Goal: Information Seeking & Learning: Learn about a topic

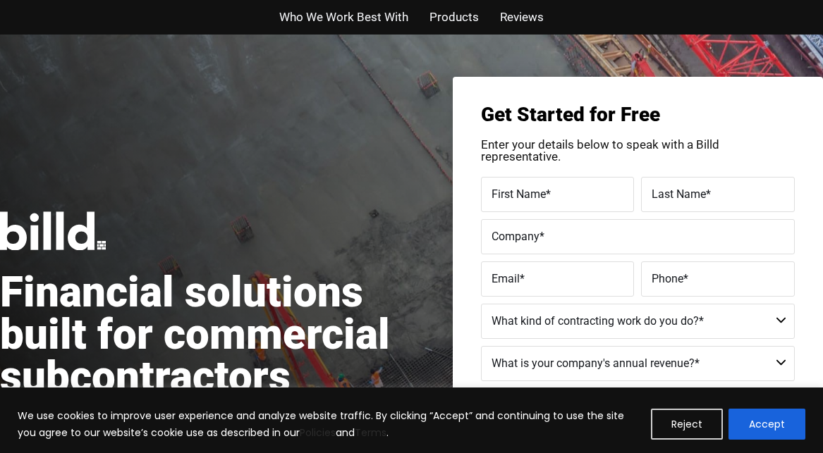
click at [299, 20] on span "Who We Work Best With" at bounding box center [343, 17] width 129 height 20
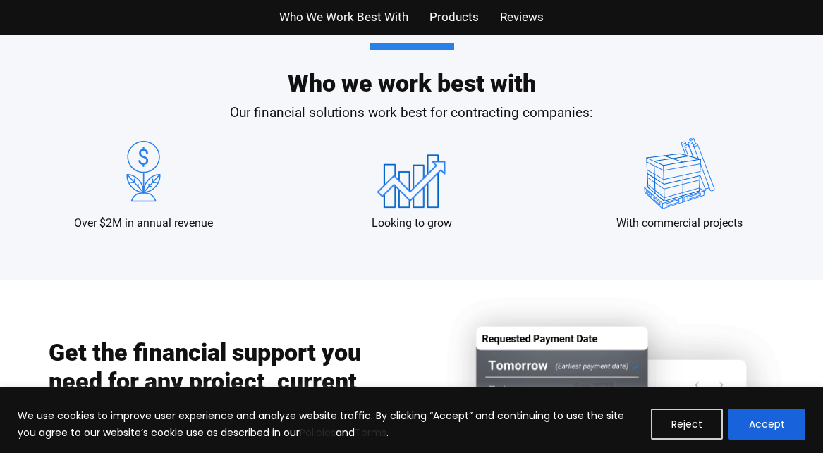
click at [537, 21] on span "Reviews" at bounding box center [522, 17] width 44 height 20
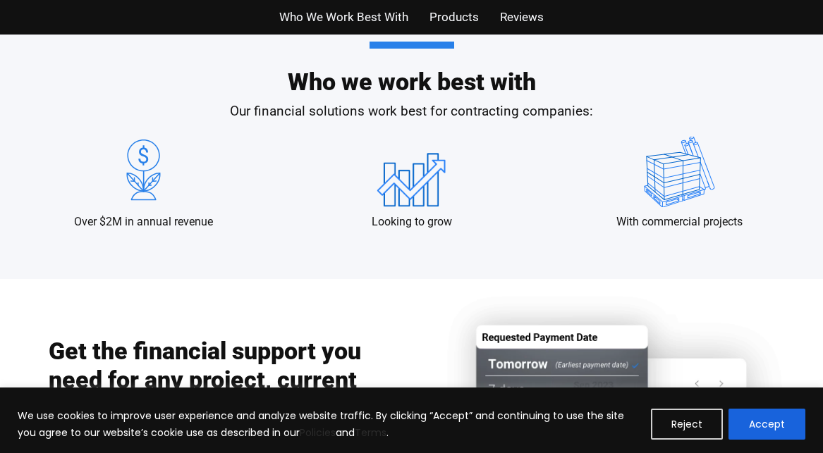
scroll to position [981, 0]
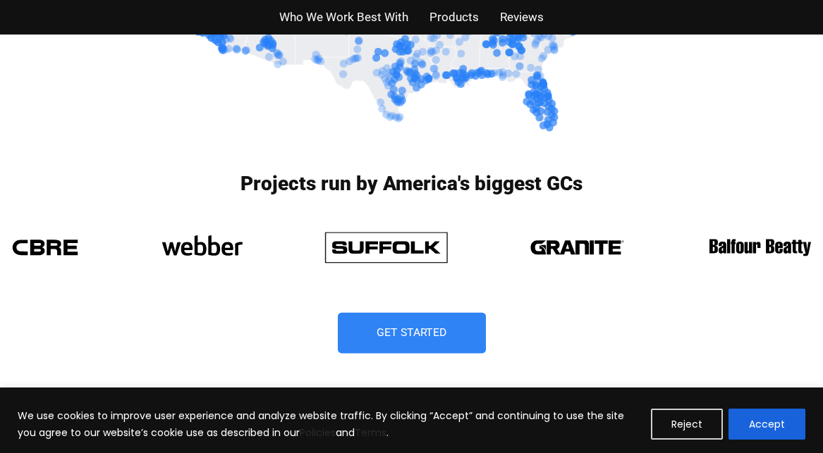
click at [392, 330] on span "Get Started" at bounding box center [412, 333] width 71 height 11
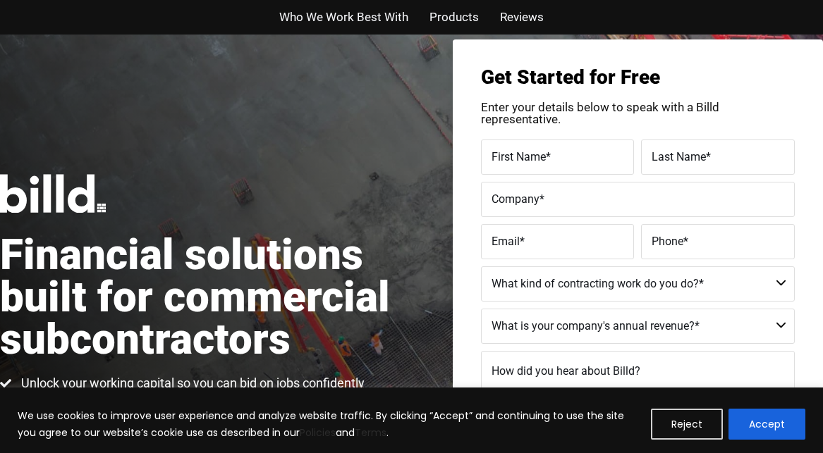
scroll to position [34, 0]
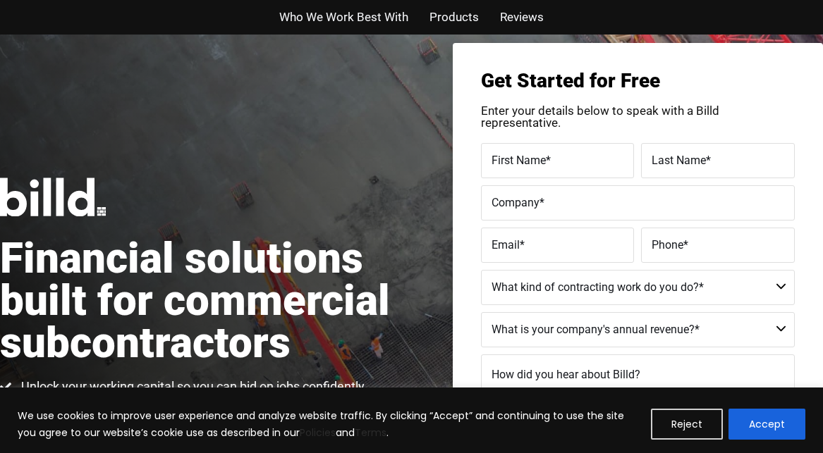
click at [109, 199] on div "Financial solutions built for commercial subcontractors Unlock your working cap…" at bounding box center [206, 311] width 412 height 266
